Goal: Complete application form

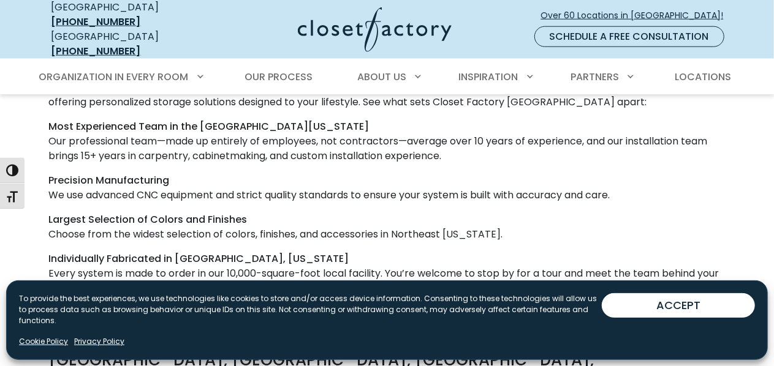
scroll to position [778, 0]
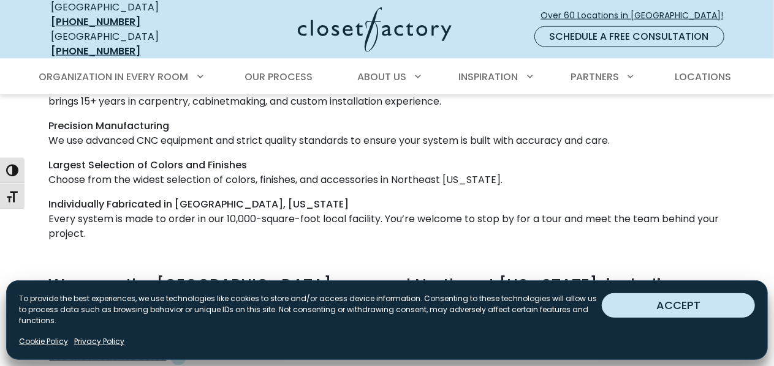
click at [667, 301] on button "ACCEPT" at bounding box center [678, 306] width 153 height 25
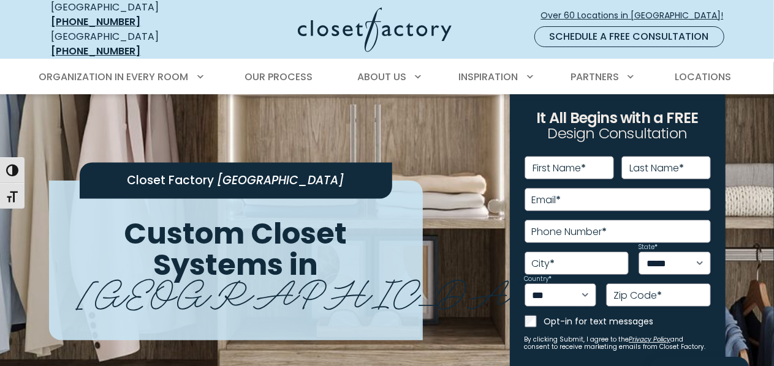
scroll to position [0, 0]
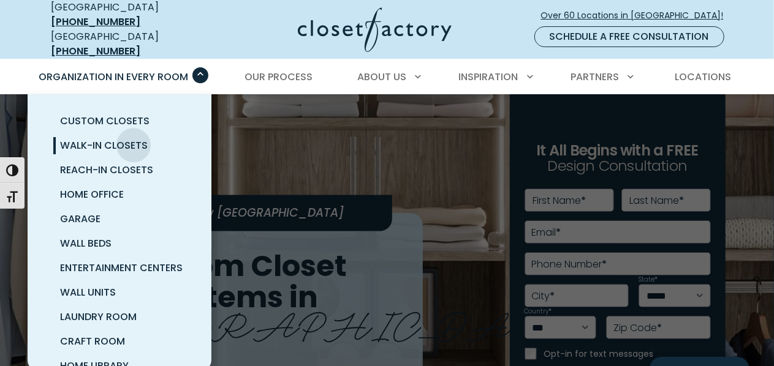
click at [134, 139] on span "Walk-In Closets" at bounding box center [105, 146] width 88 height 14
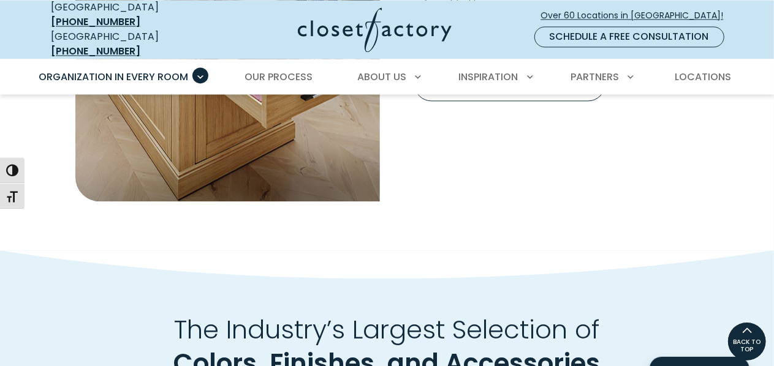
scroll to position [1261, 0]
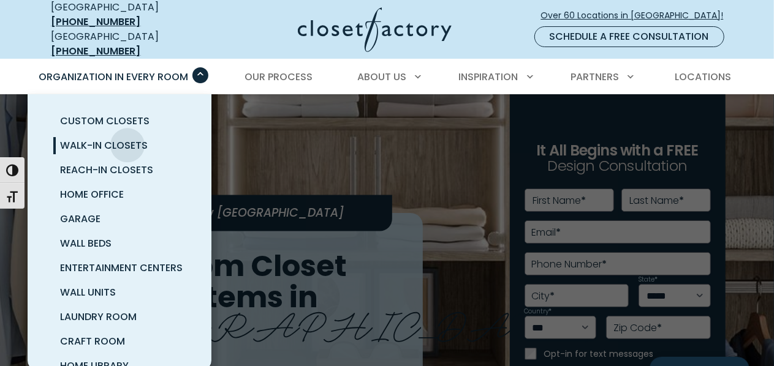
click at [127, 139] on span "Walk-In Closets" at bounding box center [105, 146] width 88 height 14
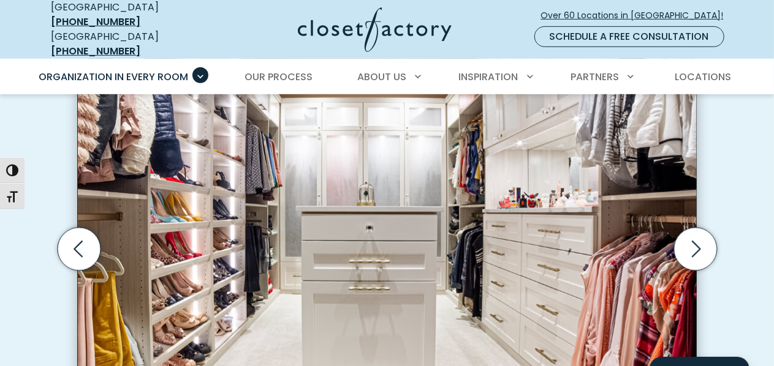
scroll to position [394, 0]
click at [697, 241] on icon "Next slide" at bounding box center [696, 249] width 9 height 17
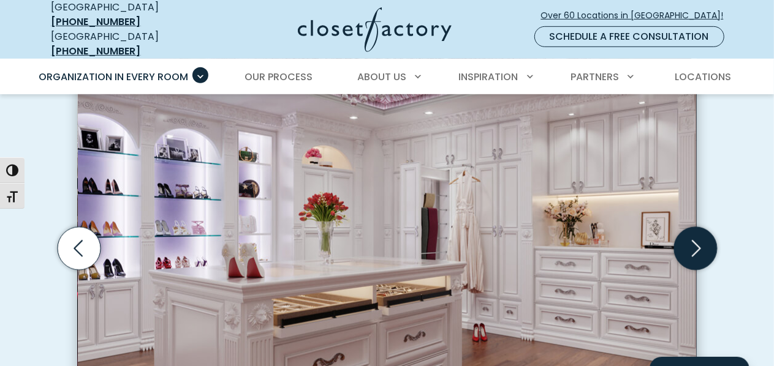
click at [697, 241] on icon "Next slide" at bounding box center [696, 249] width 9 height 17
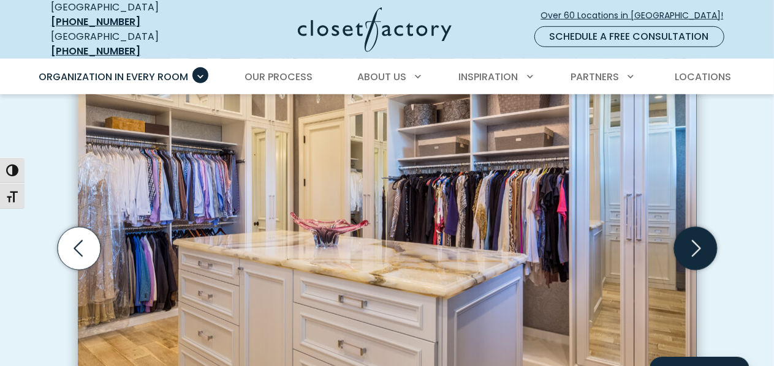
click at [697, 241] on icon "Next slide" at bounding box center [696, 249] width 9 height 17
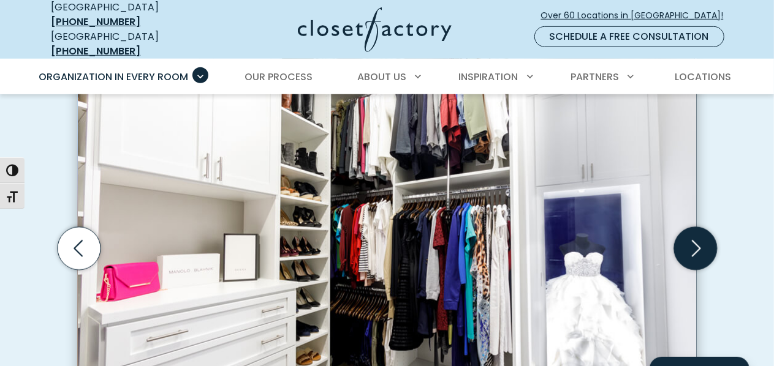
click at [697, 241] on icon "Next slide" at bounding box center [696, 249] width 9 height 17
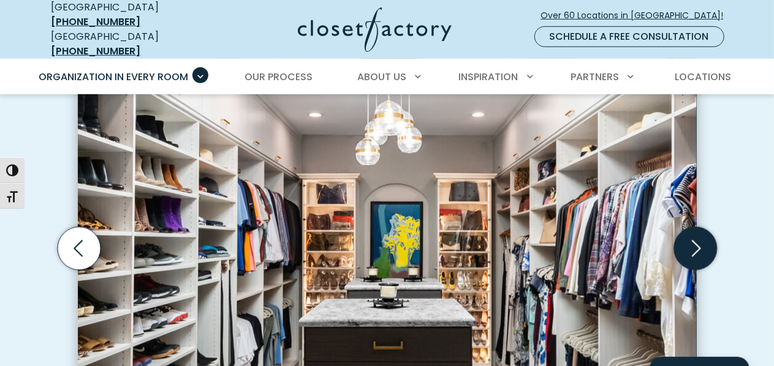
click at [697, 241] on icon "Next slide" at bounding box center [696, 249] width 9 height 17
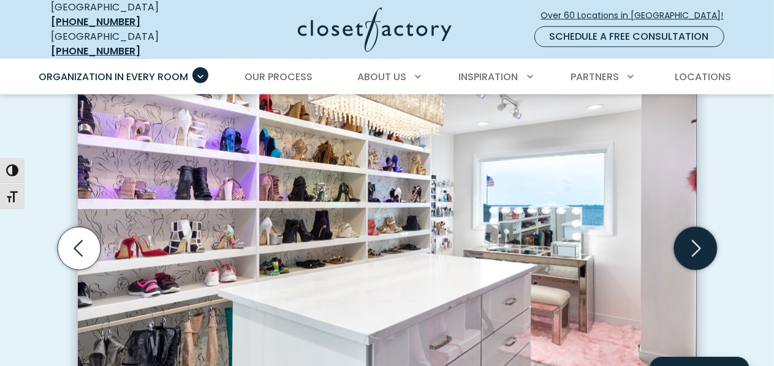
click at [697, 241] on icon "Next slide" at bounding box center [696, 249] width 9 height 17
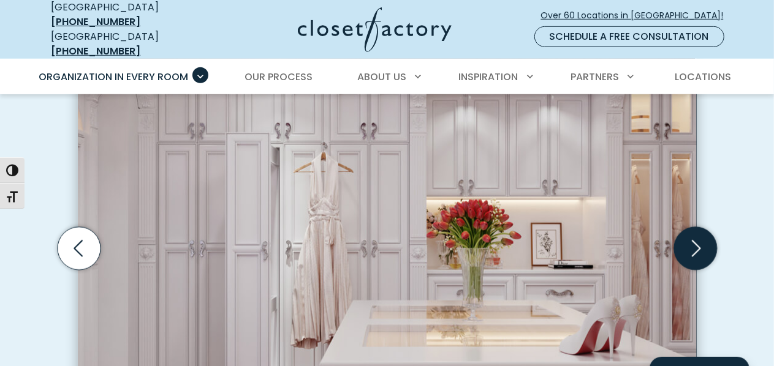
click at [693, 227] on icon "Next slide" at bounding box center [695, 248] width 43 height 43
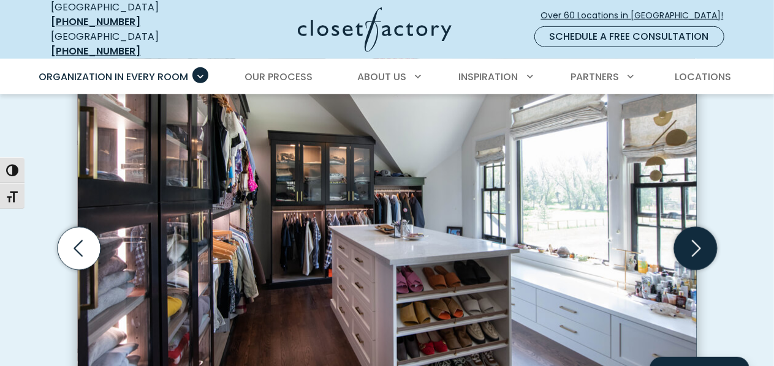
click at [701, 227] on icon "Next slide" at bounding box center [695, 248] width 43 height 43
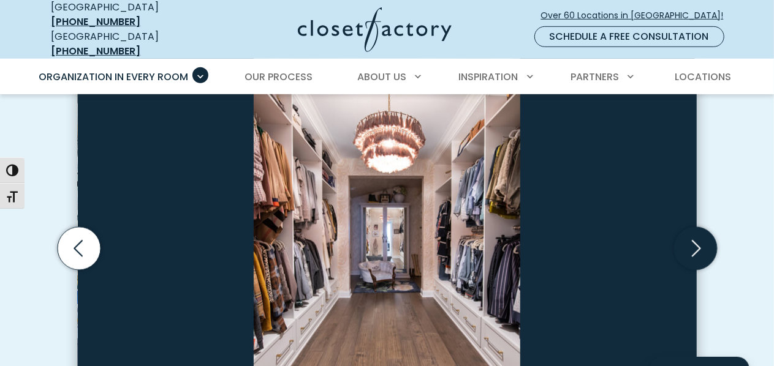
click at [701, 227] on icon "Next slide" at bounding box center [695, 248] width 43 height 43
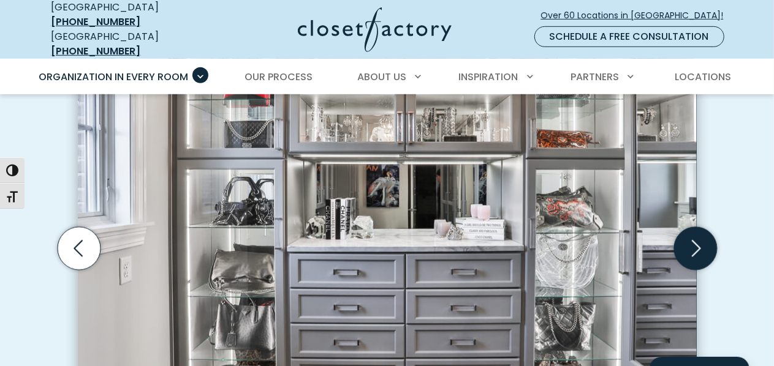
click at [701, 227] on icon "Next slide" at bounding box center [695, 248] width 43 height 43
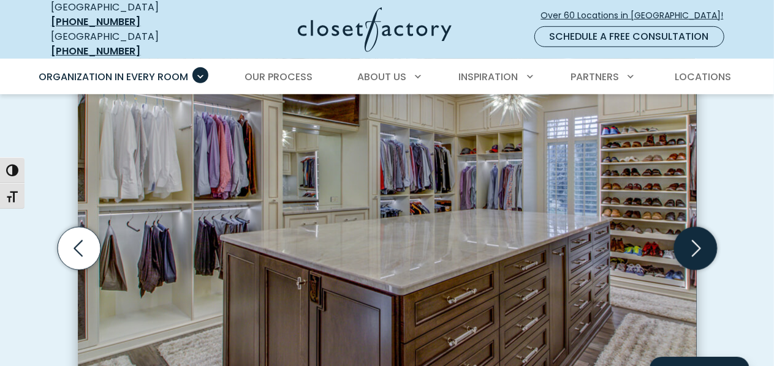
click at [701, 227] on icon "Next slide" at bounding box center [695, 248] width 43 height 43
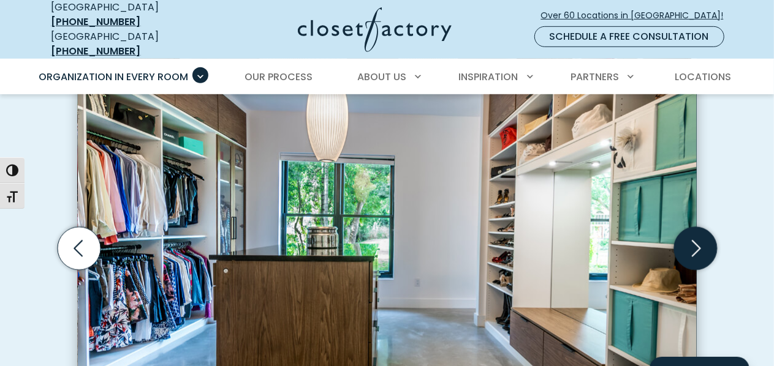
click at [701, 227] on icon "Next slide" at bounding box center [695, 248] width 43 height 43
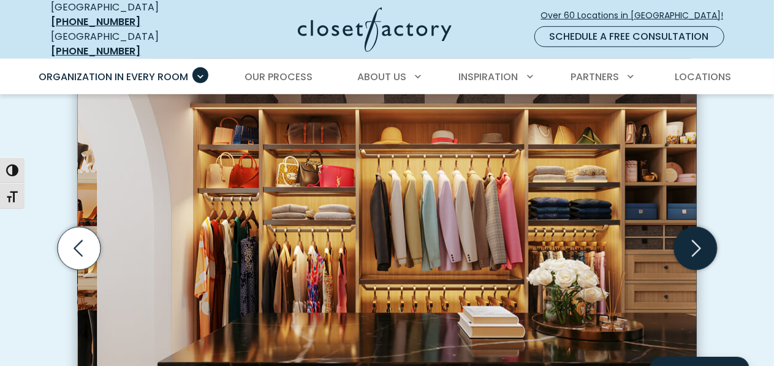
click at [701, 227] on icon "Next slide" at bounding box center [695, 248] width 43 height 43
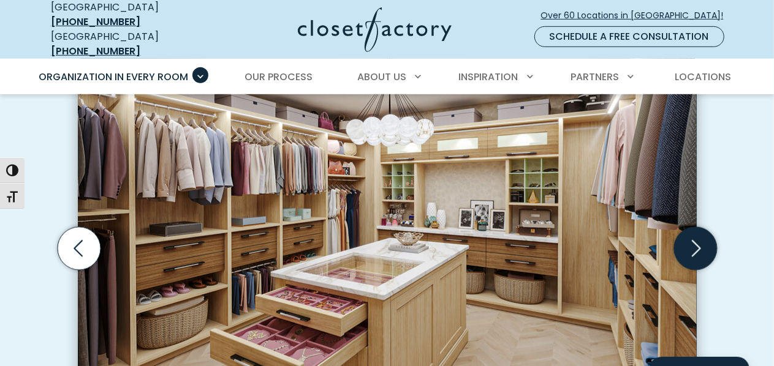
click at [701, 227] on icon "Next slide" at bounding box center [695, 248] width 43 height 43
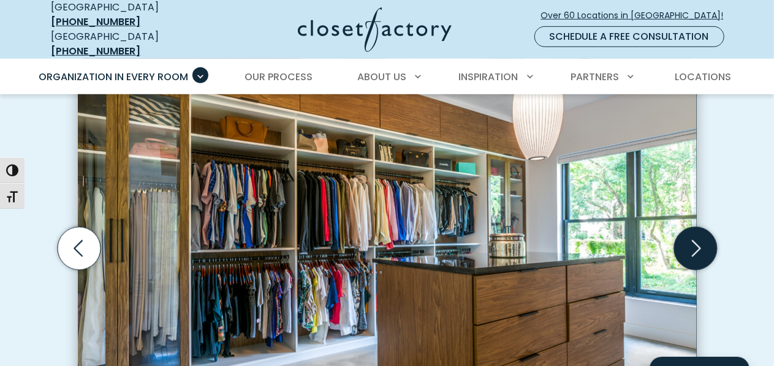
click at [701, 227] on icon "Next slide" at bounding box center [695, 248] width 43 height 43
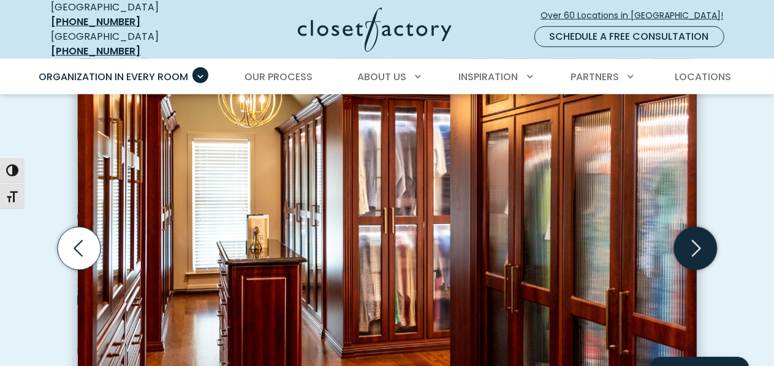
click at [701, 227] on icon "Next slide" at bounding box center [695, 248] width 43 height 43
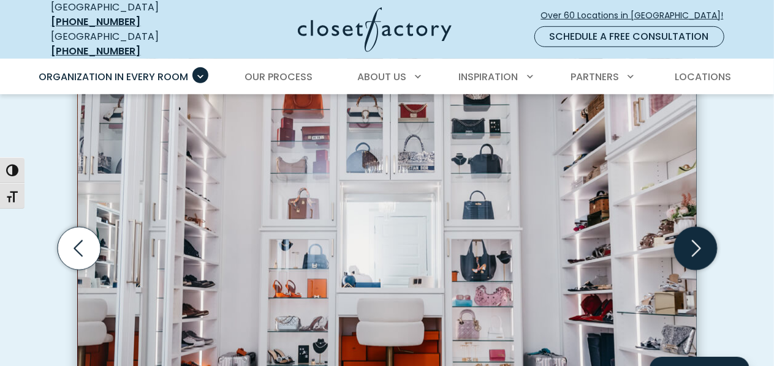
click at [701, 227] on icon "Next slide" at bounding box center [695, 248] width 43 height 43
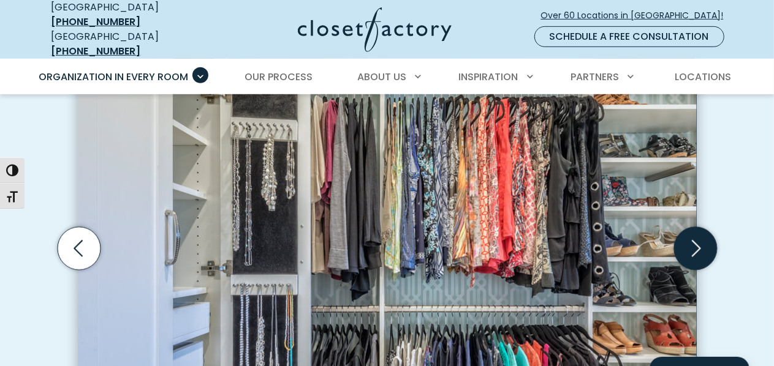
click at [701, 227] on icon "Next slide" at bounding box center [695, 248] width 43 height 43
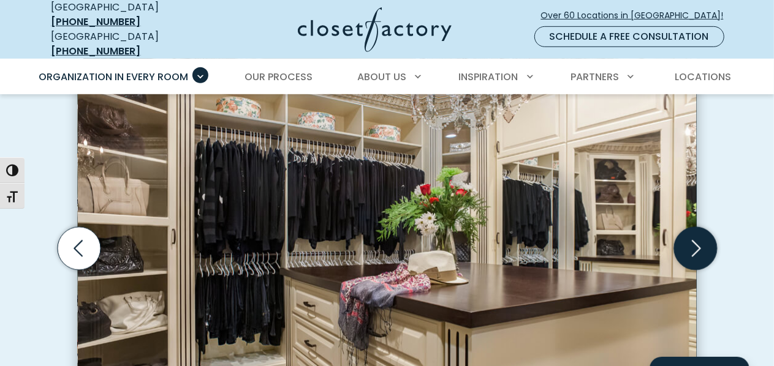
click at [701, 227] on icon "Next slide" at bounding box center [695, 248] width 43 height 43
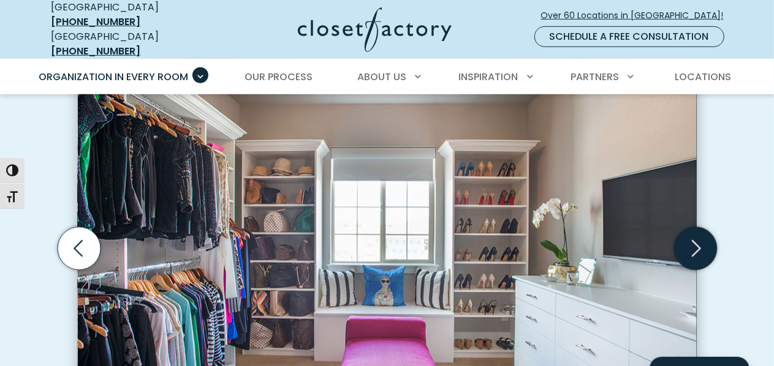
click at [701, 227] on icon "Next slide" at bounding box center [695, 248] width 43 height 43
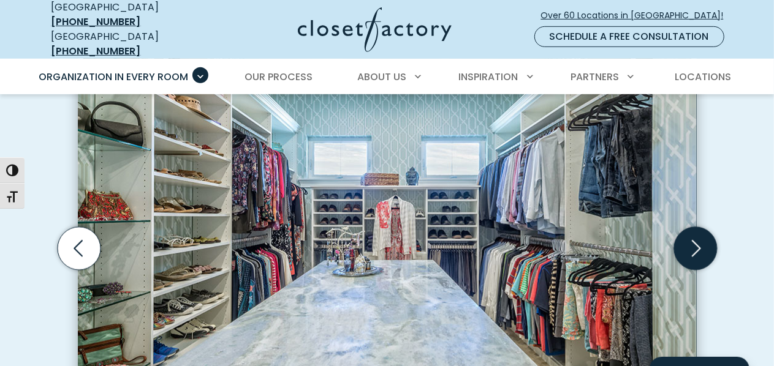
click at [701, 227] on icon "Next slide" at bounding box center [695, 248] width 43 height 43
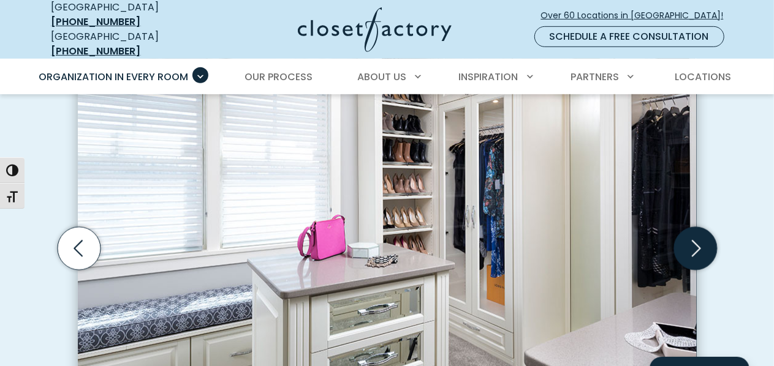
click at [701, 227] on icon "Next slide" at bounding box center [695, 248] width 43 height 43
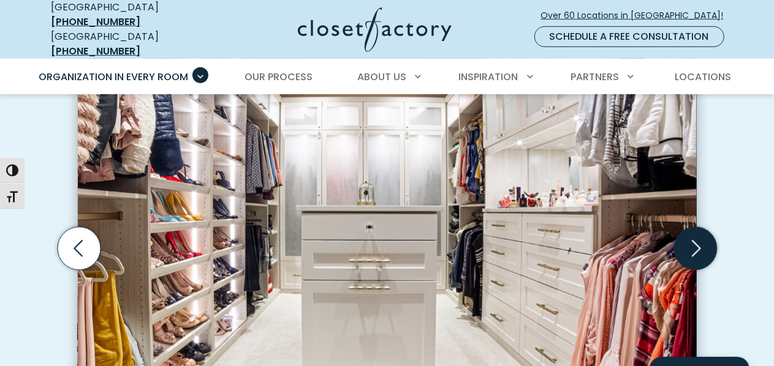
click at [701, 227] on icon "Next slide" at bounding box center [695, 248] width 43 height 43
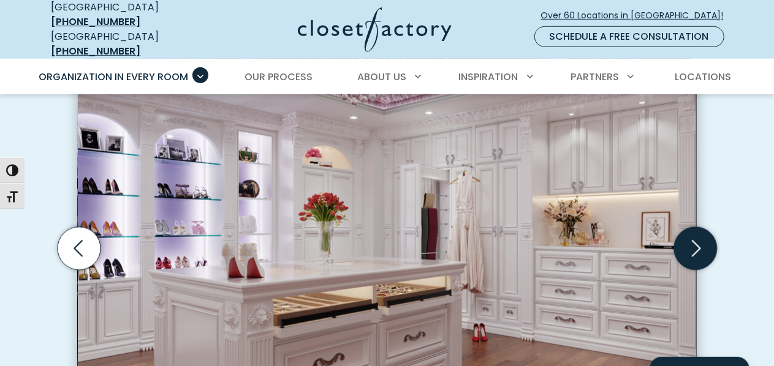
click at [701, 227] on icon "Next slide" at bounding box center [695, 248] width 43 height 43
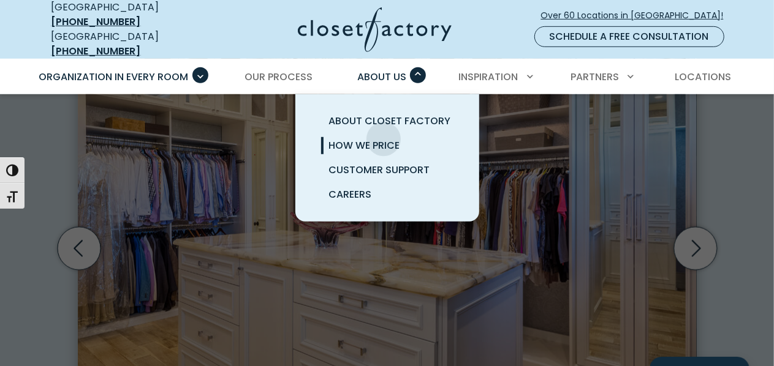
click at [384, 139] on span "How We Price" at bounding box center [363, 146] width 71 height 14
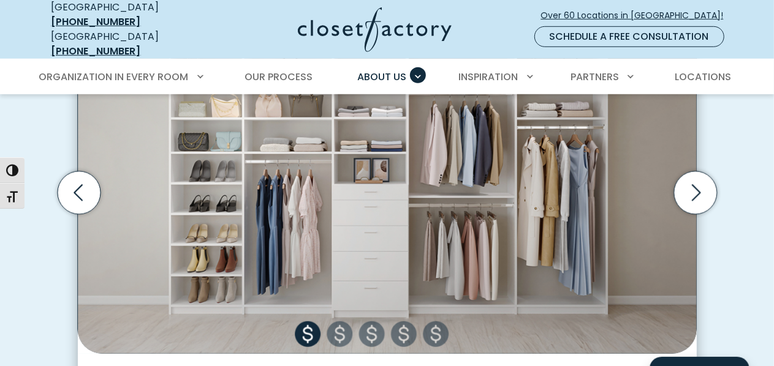
scroll to position [458, 0]
click at [699, 184] on icon "Next slide" at bounding box center [696, 192] width 9 height 17
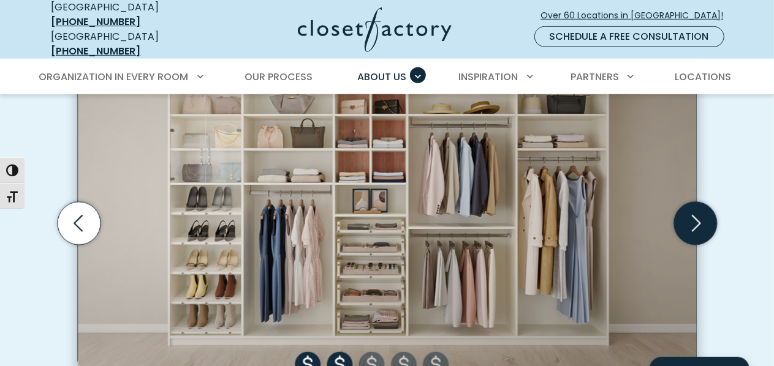
scroll to position [429, 0]
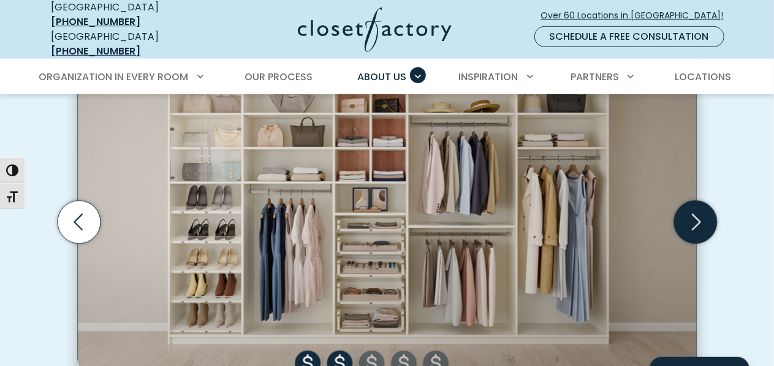
click at [696, 210] on icon "Next slide" at bounding box center [695, 222] width 43 height 43
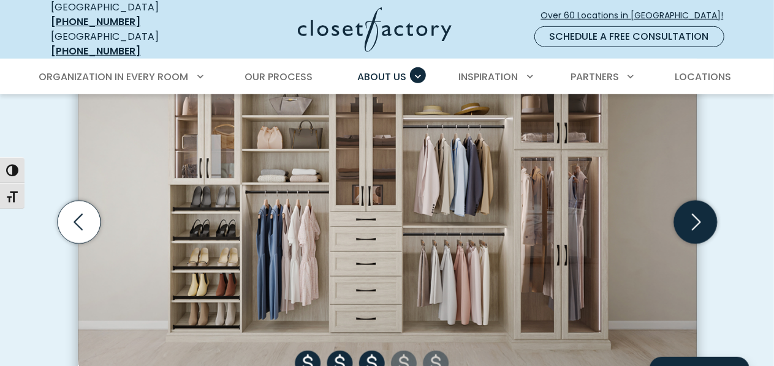
click at [695, 211] on icon "Next slide" at bounding box center [695, 222] width 43 height 43
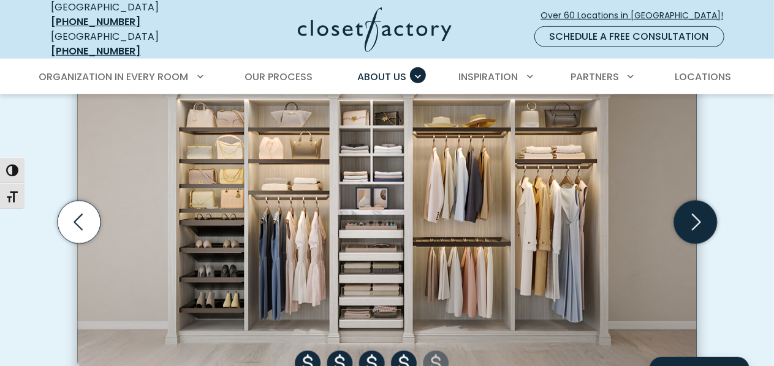
click at [695, 211] on icon "Next slide" at bounding box center [695, 222] width 43 height 43
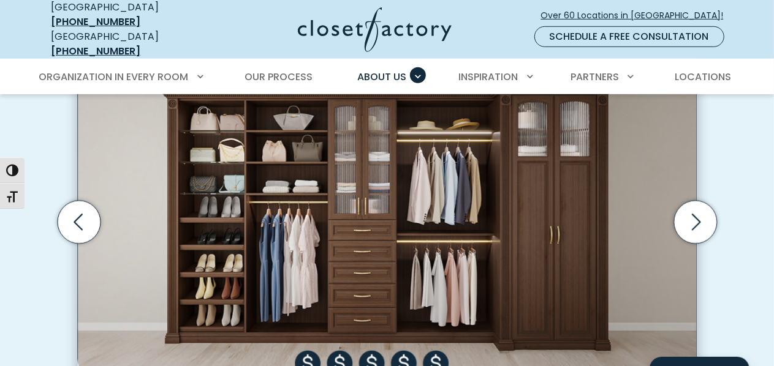
click at [304, 363] on img "Thumbnail Gallery" at bounding box center [387, 222] width 619 height 322
click at [82, 208] on icon "Previous slide" at bounding box center [78, 222] width 43 height 43
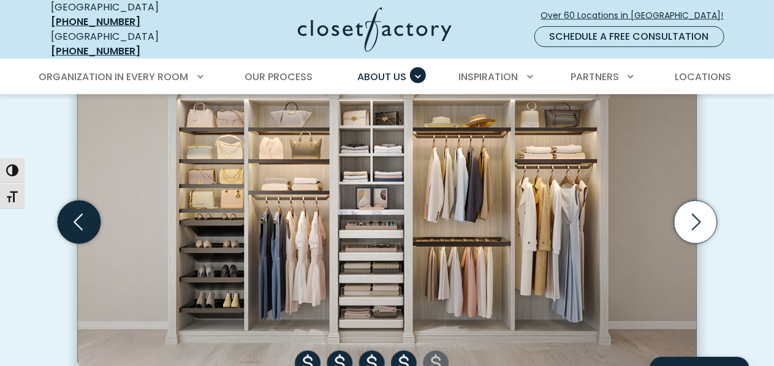
click at [82, 208] on icon "Previous slide" at bounding box center [78, 222] width 43 height 43
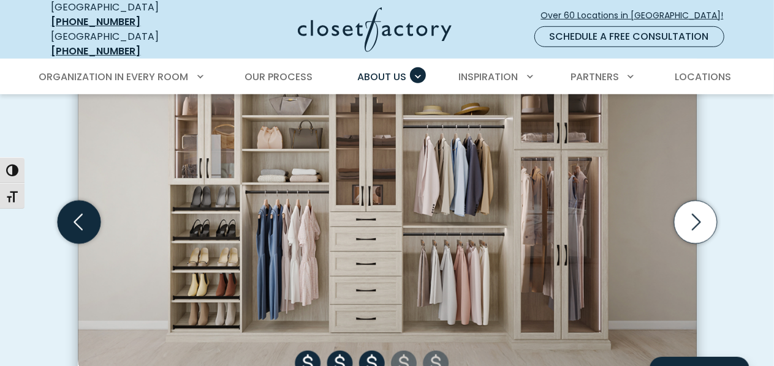
click at [82, 208] on icon "Previous slide" at bounding box center [78, 222] width 43 height 43
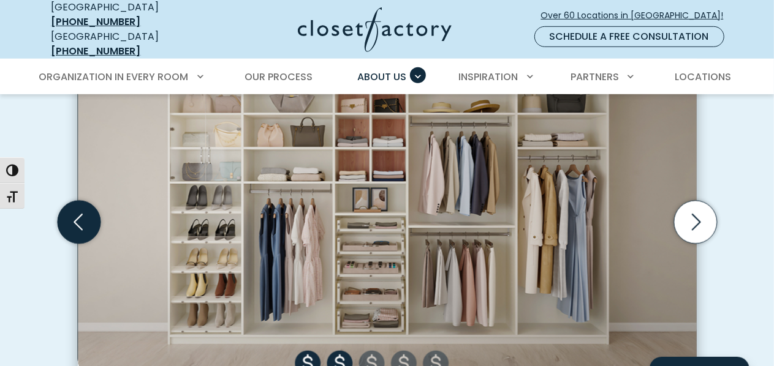
click at [82, 208] on icon "Previous slide" at bounding box center [78, 222] width 43 height 43
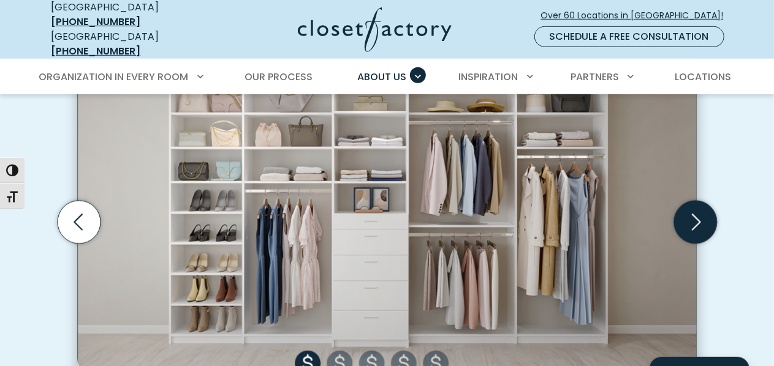
click at [696, 219] on icon "Next slide" at bounding box center [695, 222] width 43 height 43
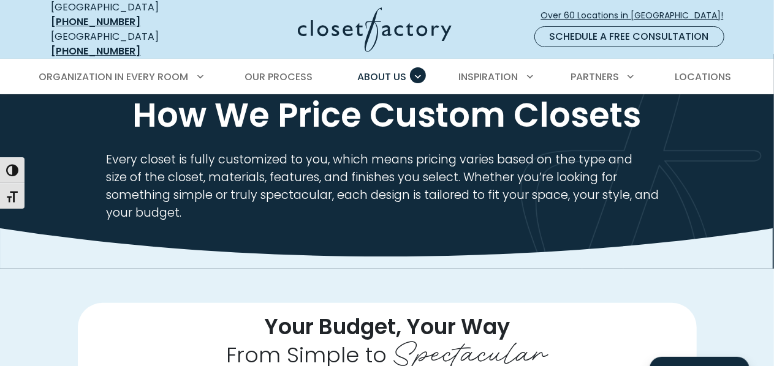
scroll to position [40, 0]
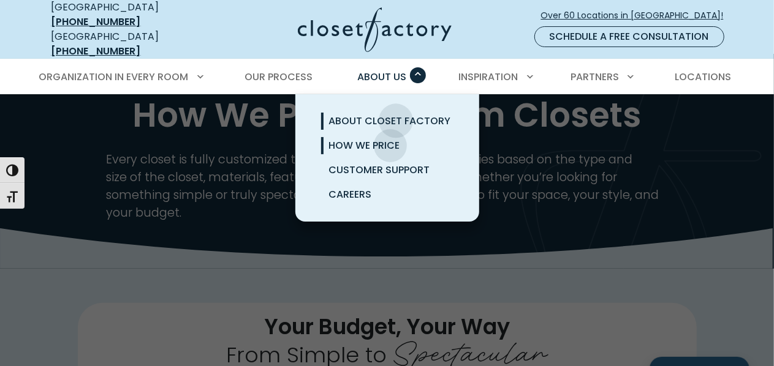
click at [396, 114] on span "About Closet Factory" at bounding box center [389, 121] width 122 height 14
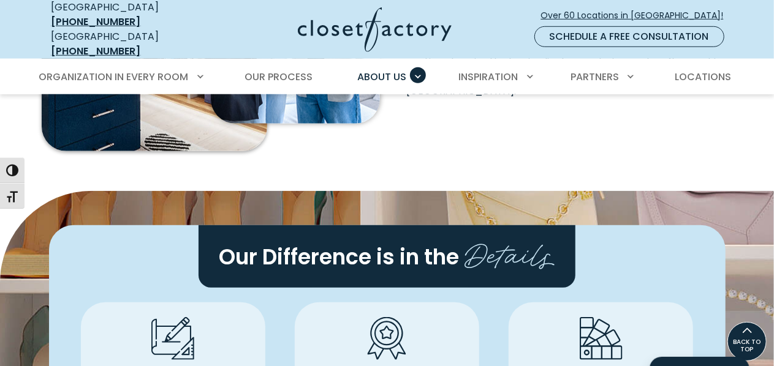
scroll to position [507, 0]
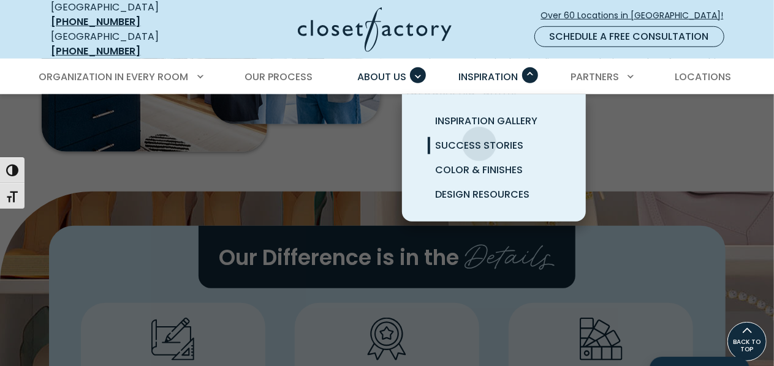
click at [479, 139] on span "Success Stories" at bounding box center [479, 146] width 88 height 14
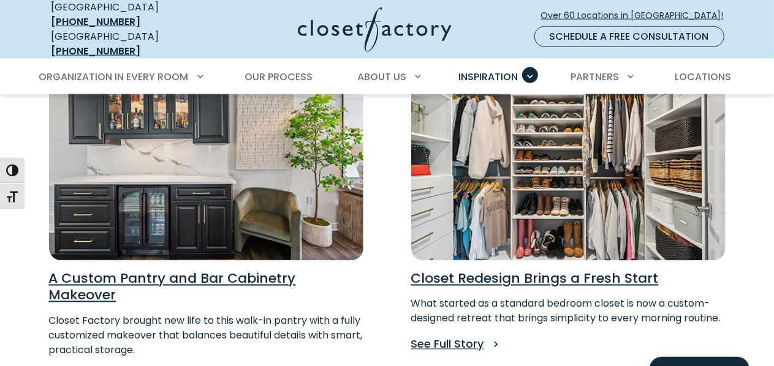
scroll to position [914, 0]
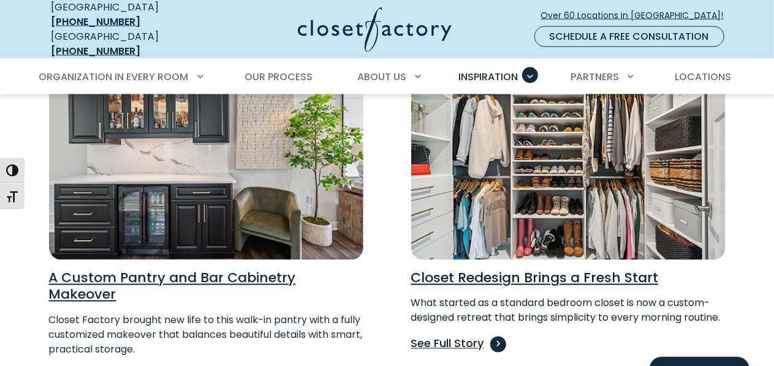
click at [496, 337] on span "Read Success Story for Closet Redesign Brings a Fresh Start" at bounding box center [498, 345] width 16 height 16
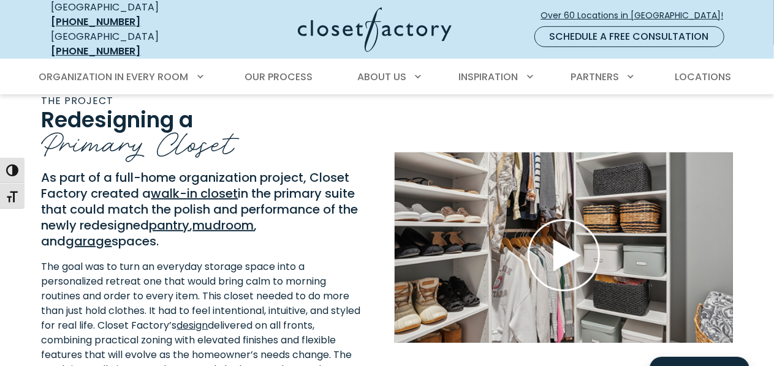
scroll to position [230, 0]
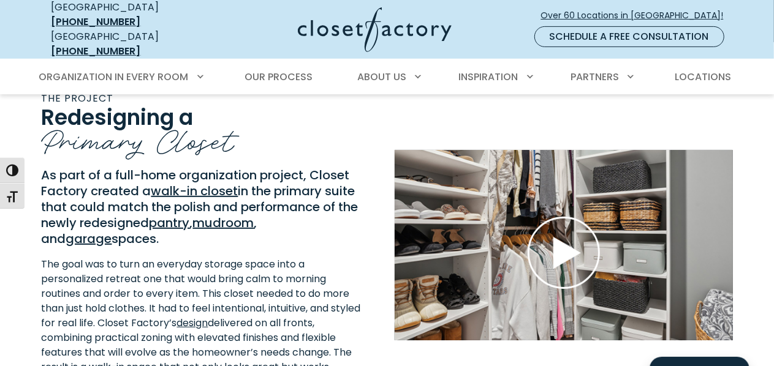
click at [564, 240] on use "Play Wistia video" at bounding box center [563, 253] width 70 height 70
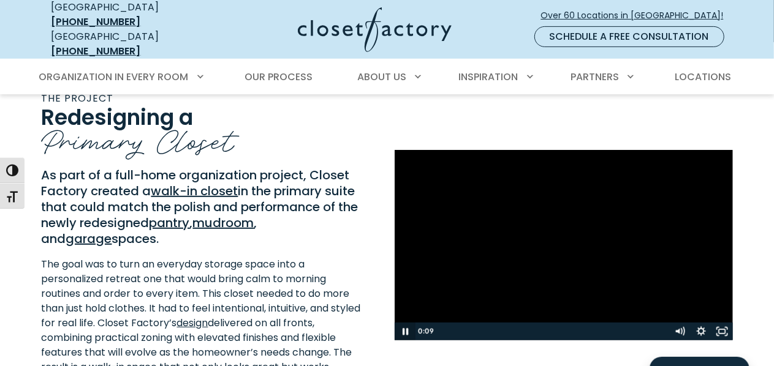
click at [404, 328] on icon "Pause" at bounding box center [405, 331] width 6 height 7
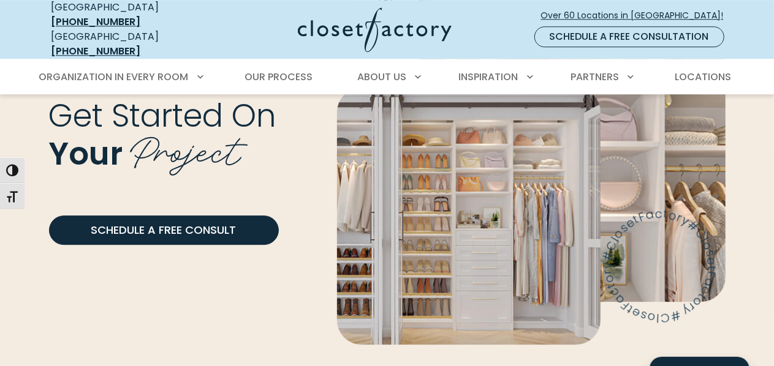
scroll to position [1715, 0]
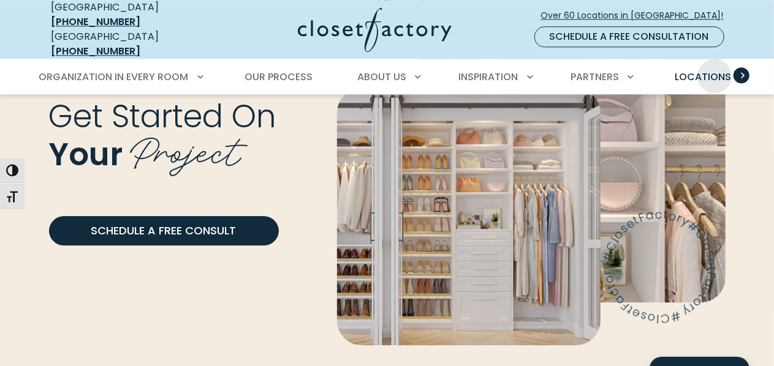
click at [715, 70] on span "Locations" at bounding box center [703, 77] width 56 height 14
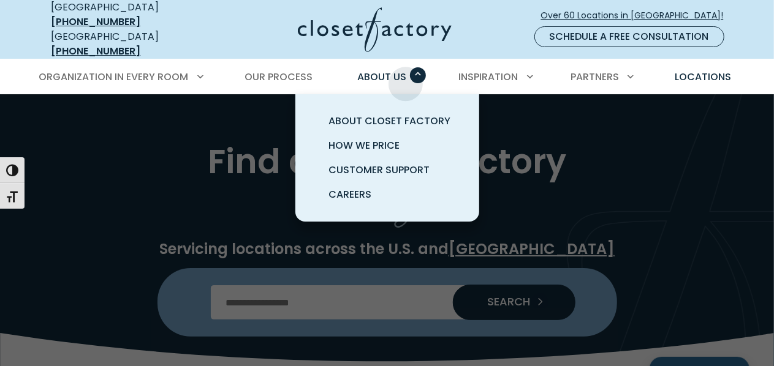
click at [406, 74] on div "About Us About Closet Factory How We Price Customer Support Careers" at bounding box center [387, 77] width 77 height 34
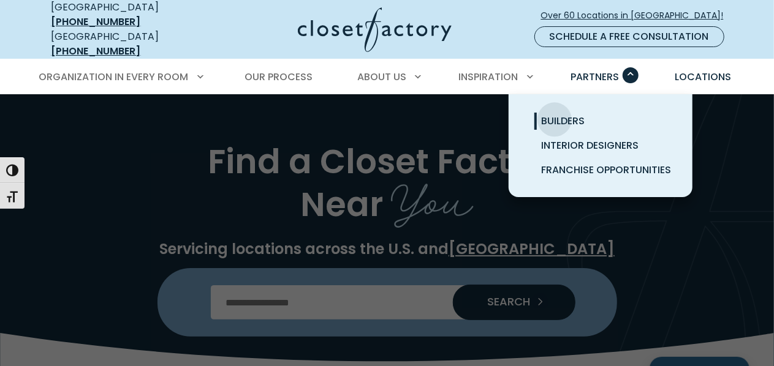
click at [555, 114] on span "Builders" at bounding box center [564, 121] width 44 height 14
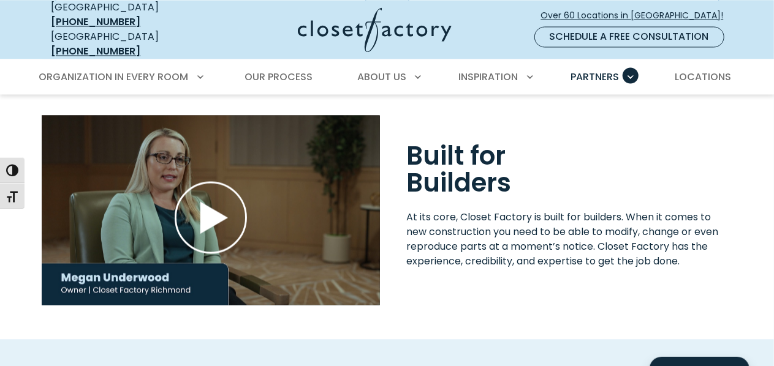
scroll to position [1167, 0]
click at [707, 70] on span "Locations" at bounding box center [703, 77] width 56 height 14
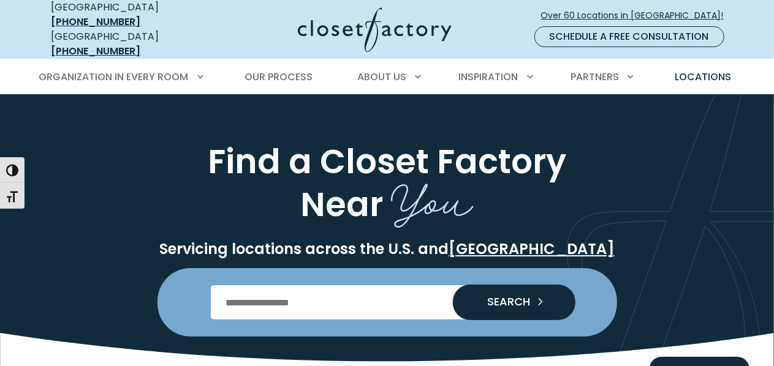
click at [311, 293] on input "Enter Postal Code" at bounding box center [387, 303] width 352 height 34
type input "*****"
click at [514, 297] on span "SEARCH" at bounding box center [504, 302] width 53 height 11
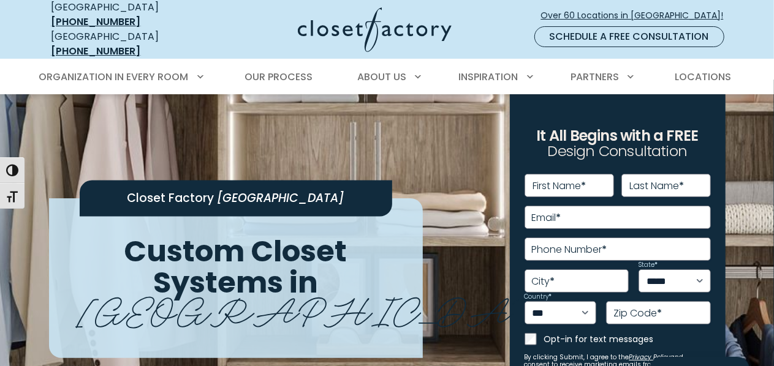
scroll to position [14, 0]
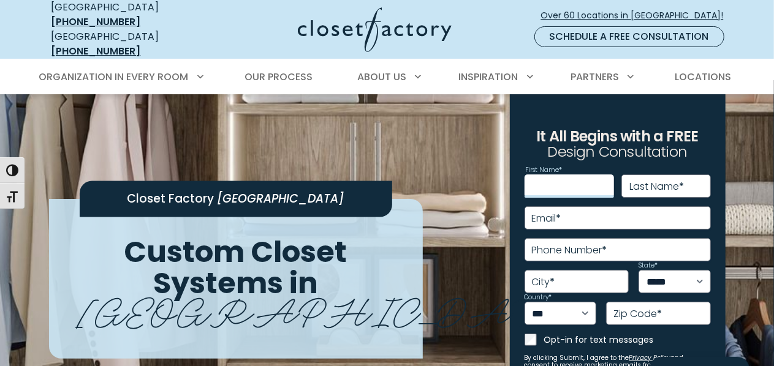
click at [592, 175] on input "First Name *" at bounding box center [569, 186] width 89 height 23
type input "*******"
type input "**********"
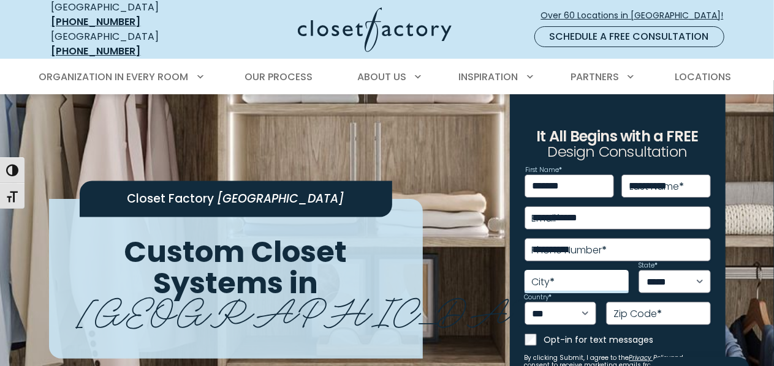
type input "********"
select select "**"
type input "*****"
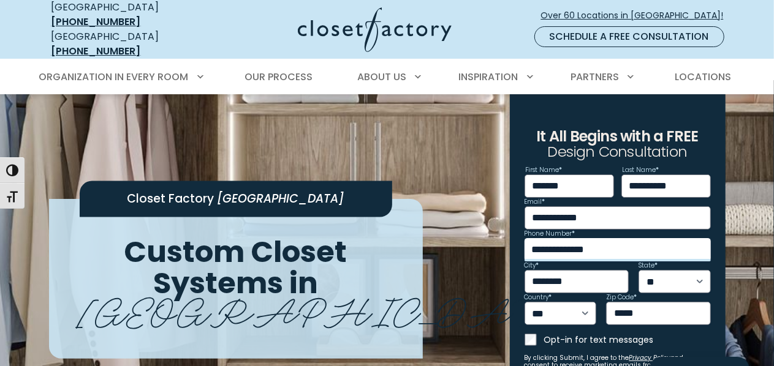
click at [607, 238] on input "**********" at bounding box center [618, 249] width 186 height 23
type input "**********"
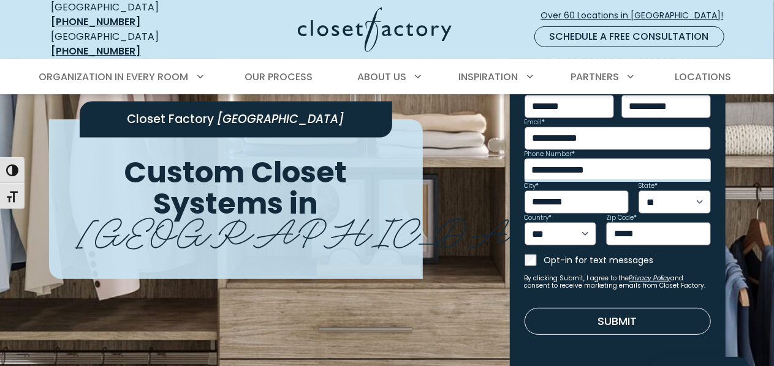
scroll to position [94, 0]
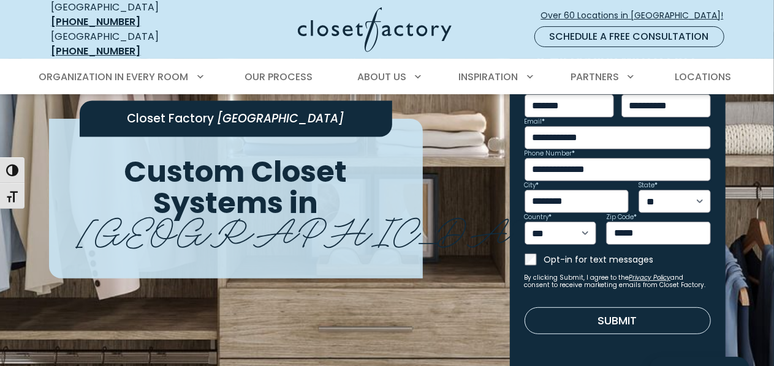
click at [591, 311] on button "Submit" at bounding box center [618, 321] width 186 height 27
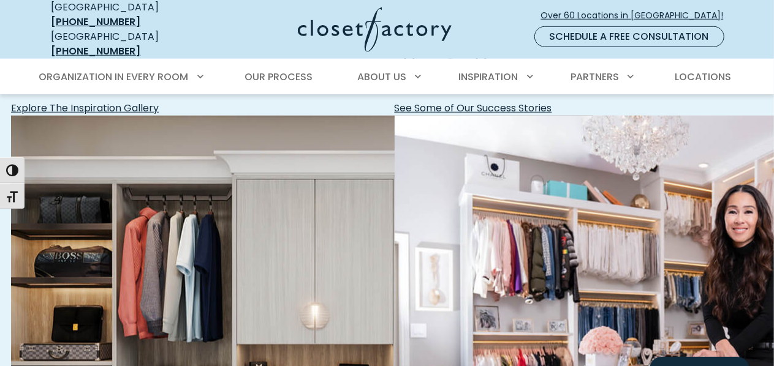
scroll to position [531, 0]
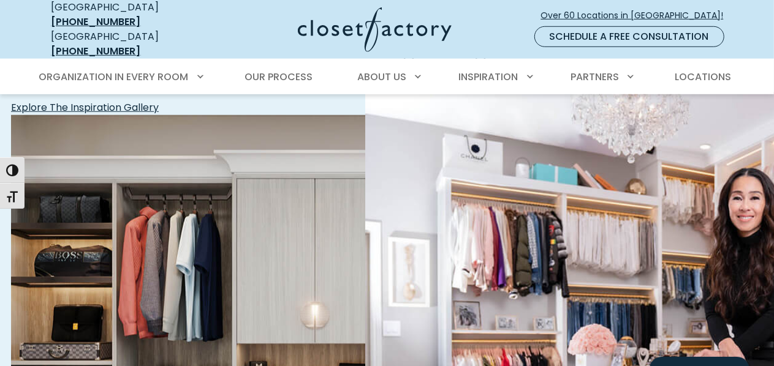
click at [569, 258] on img "Featured Images" at bounding box center [685, 346] width 640 height 506
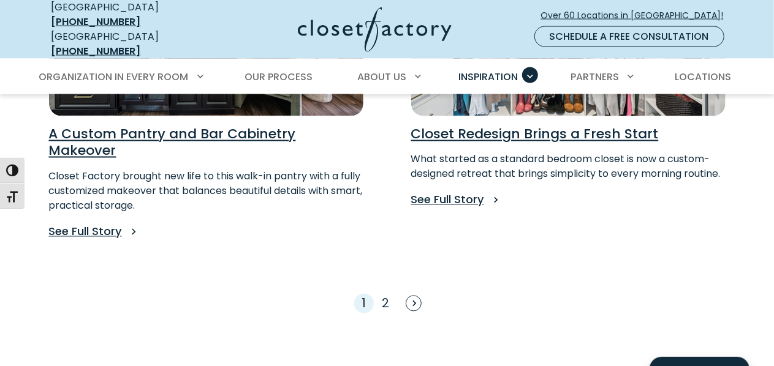
scroll to position [1111, 0]
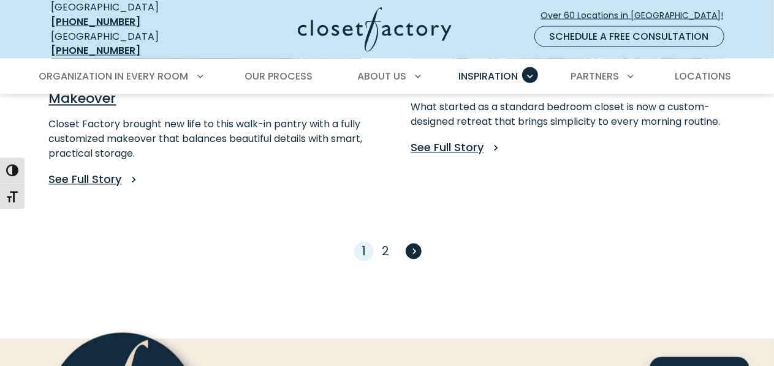
click at [419, 244] on span "Next" at bounding box center [414, 252] width 16 height 16
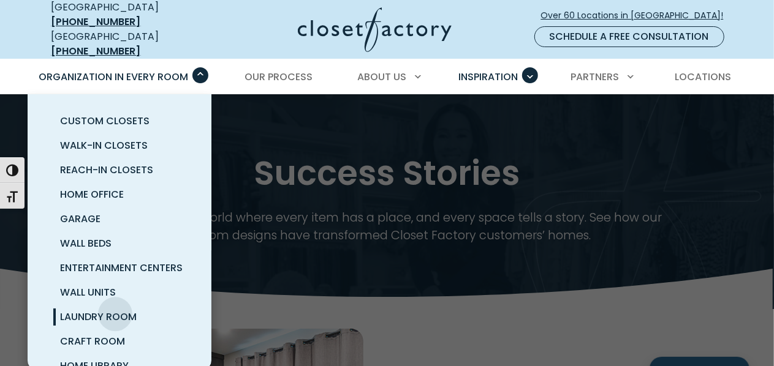
click at [115, 310] on span "Laundry Room" at bounding box center [99, 317] width 77 height 14
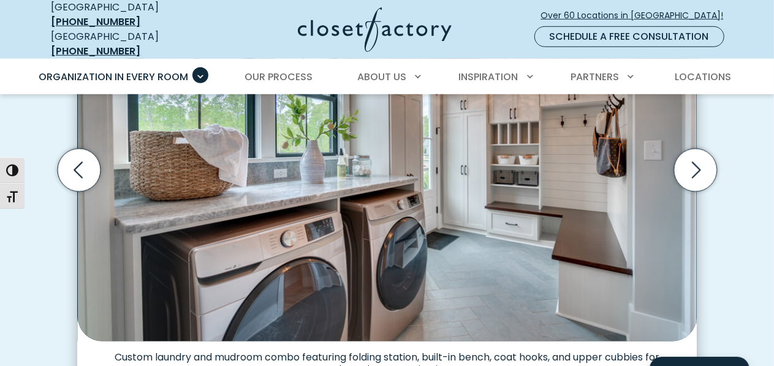
scroll to position [459, 0]
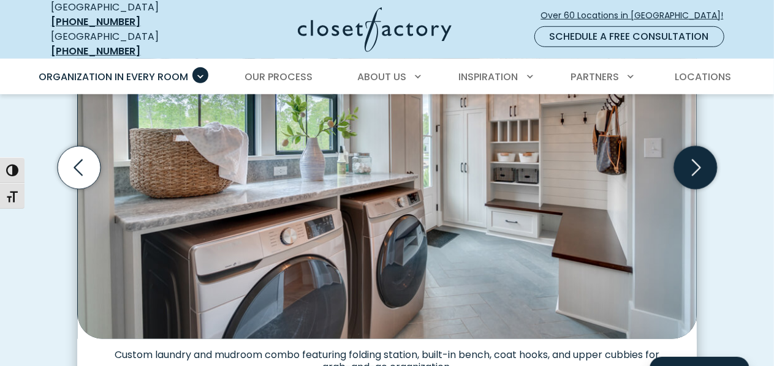
click at [696, 151] on icon "Next slide" at bounding box center [695, 167] width 43 height 43
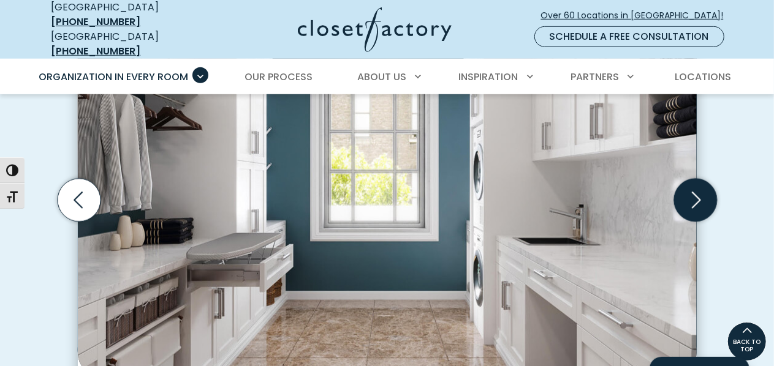
scroll to position [422, 0]
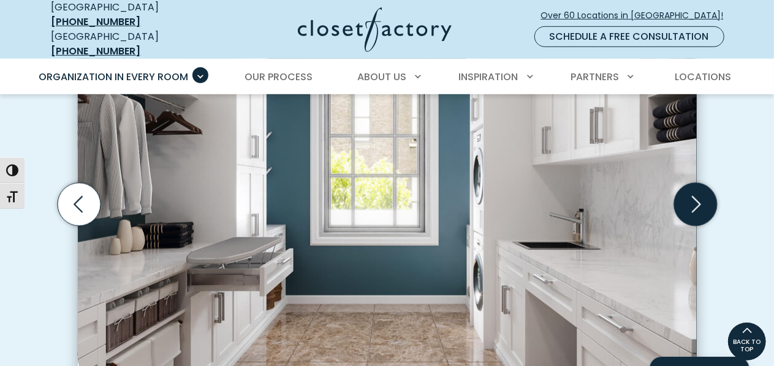
click at [695, 204] on icon "Next slide" at bounding box center [695, 204] width 43 height 43
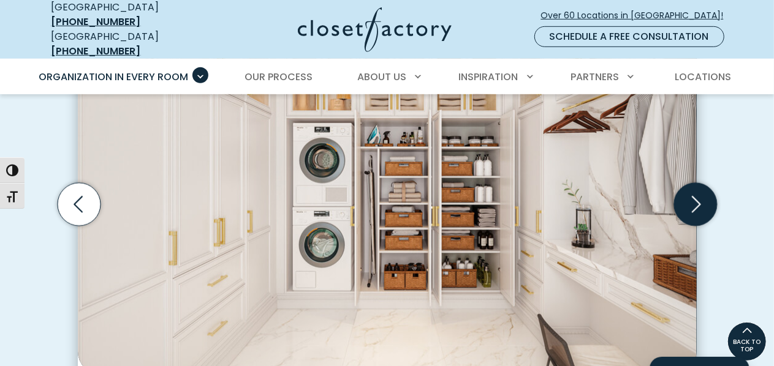
click at [695, 204] on icon "Next slide" at bounding box center [695, 204] width 43 height 43
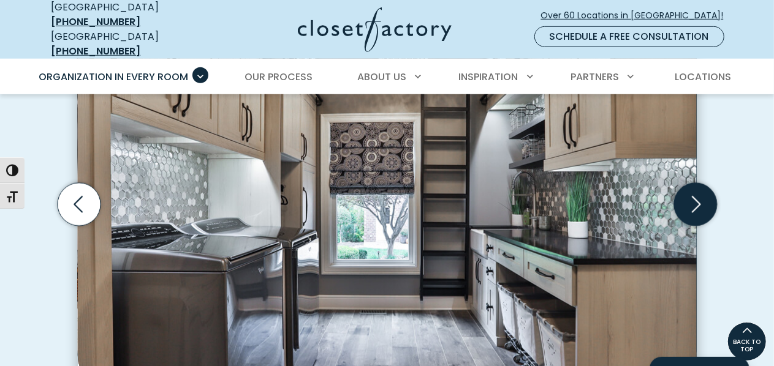
click at [695, 204] on icon "Next slide" at bounding box center [695, 204] width 43 height 43
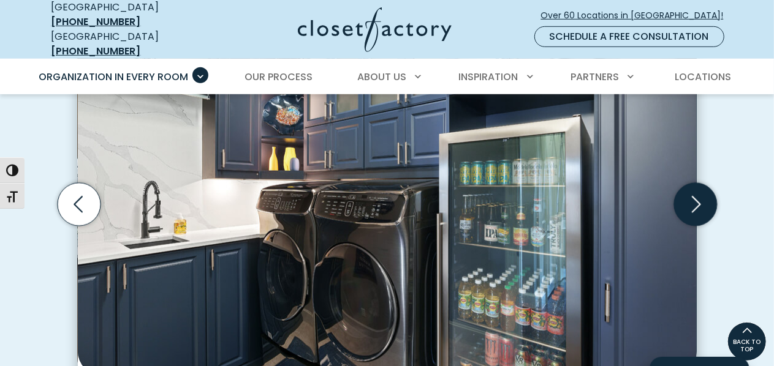
click at [695, 204] on icon "Next slide" at bounding box center [695, 204] width 43 height 43
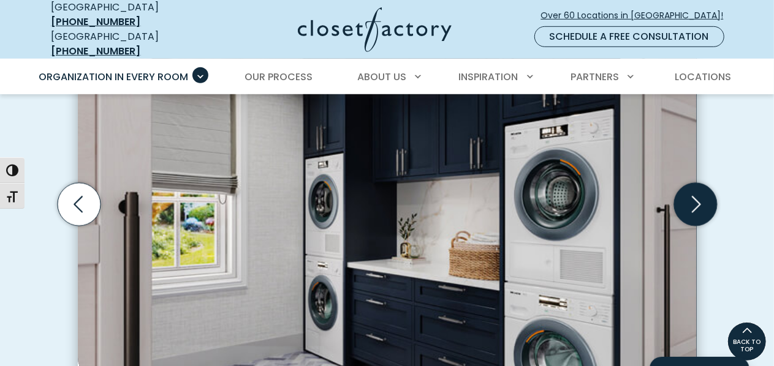
click at [695, 204] on icon "Next slide" at bounding box center [695, 204] width 43 height 43
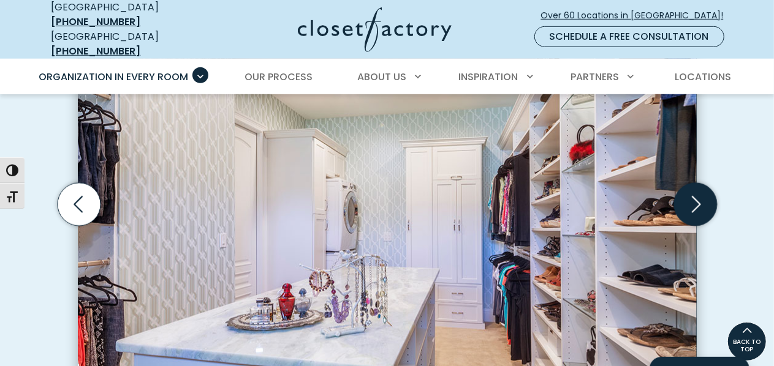
click at [695, 204] on icon "Next slide" at bounding box center [695, 204] width 43 height 43
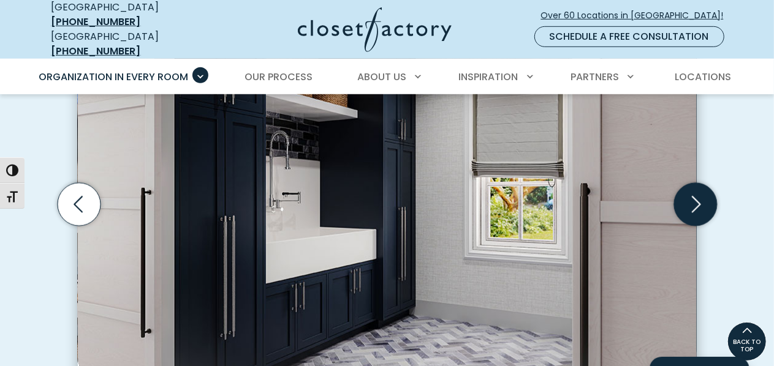
click at [695, 204] on icon "Next slide" at bounding box center [695, 204] width 43 height 43
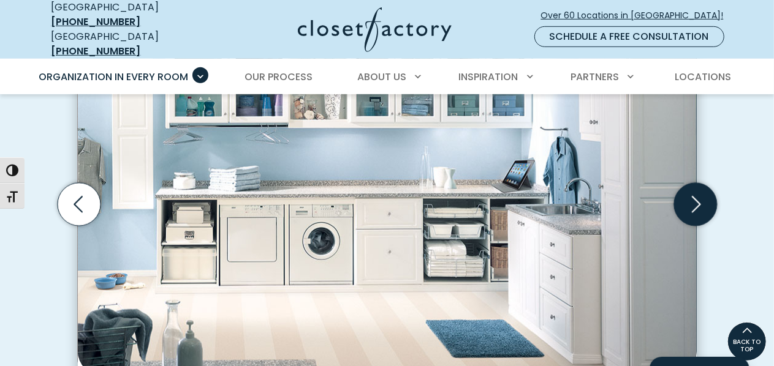
click at [695, 204] on icon "Next slide" at bounding box center [695, 204] width 43 height 43
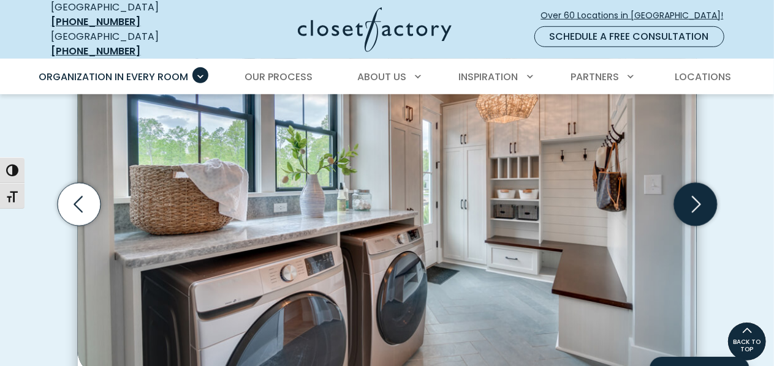
click at [695, 204] on icon "Next slide" at bounding box center [695, 204] width 43 height 43
